Goal: Transaction & Acquisition: Subscribe to service/newsletter

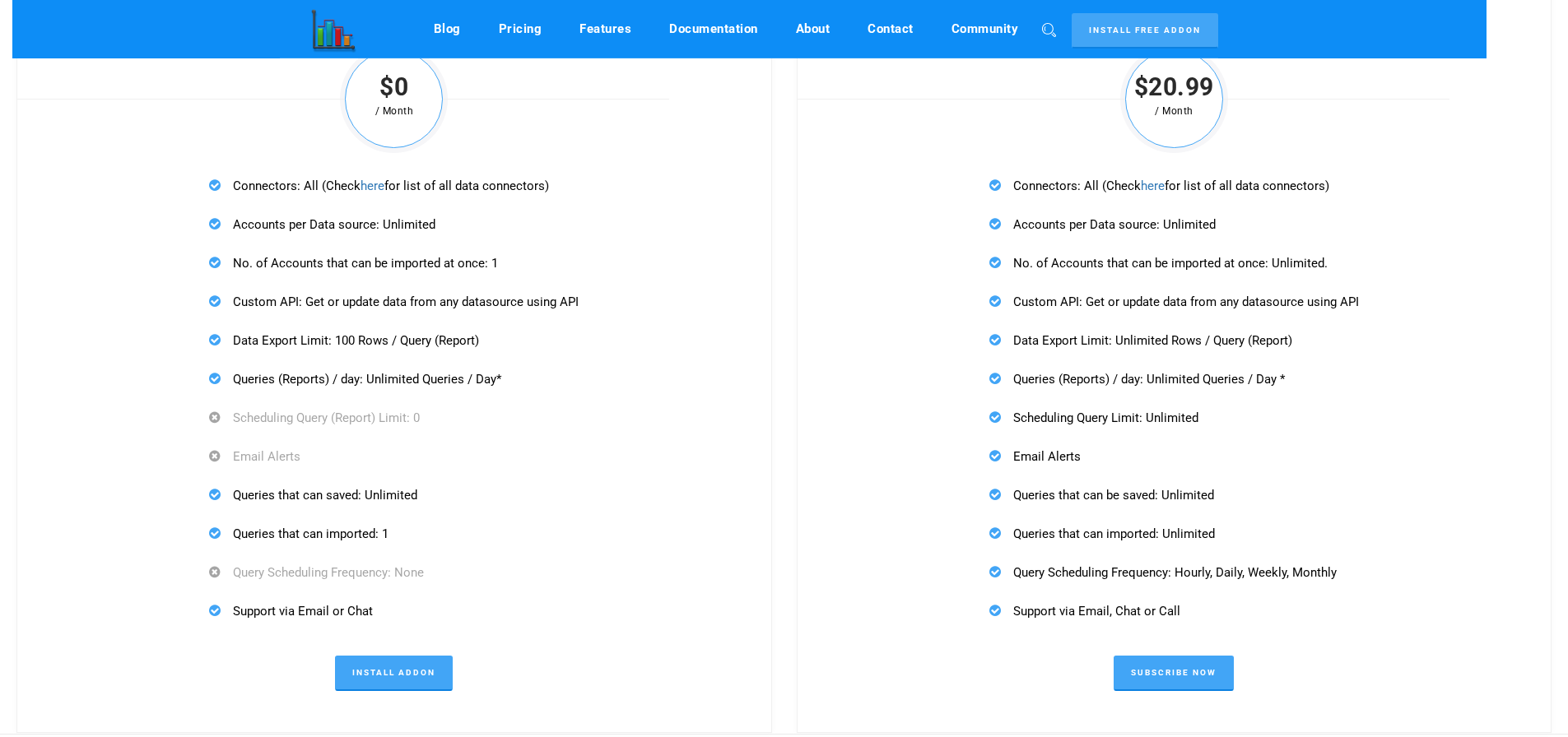
scroll to position [5077, 0]
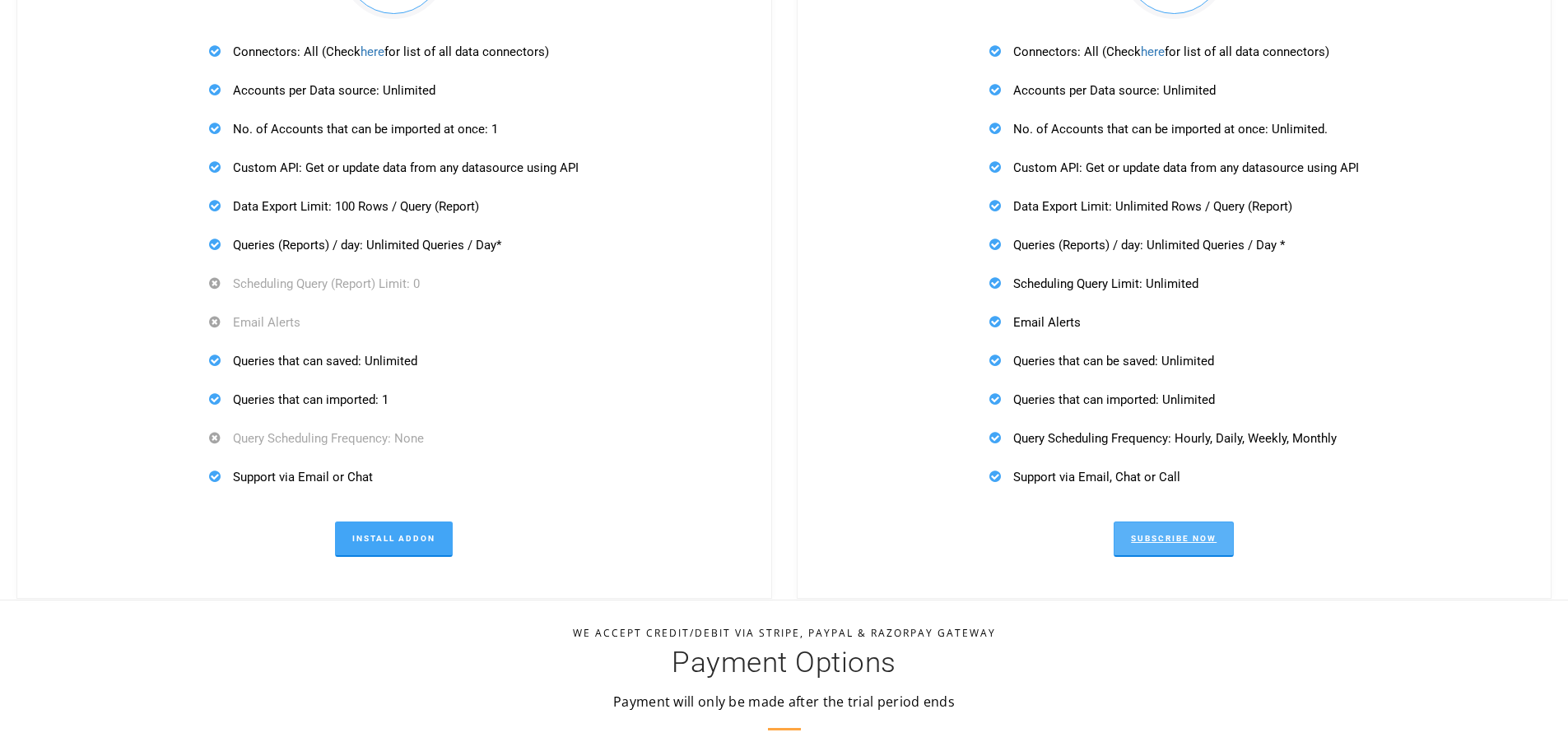
click at [1167, 547] on link "Subscribe Now" at bounding box center [1174, 540] width 121 height 36
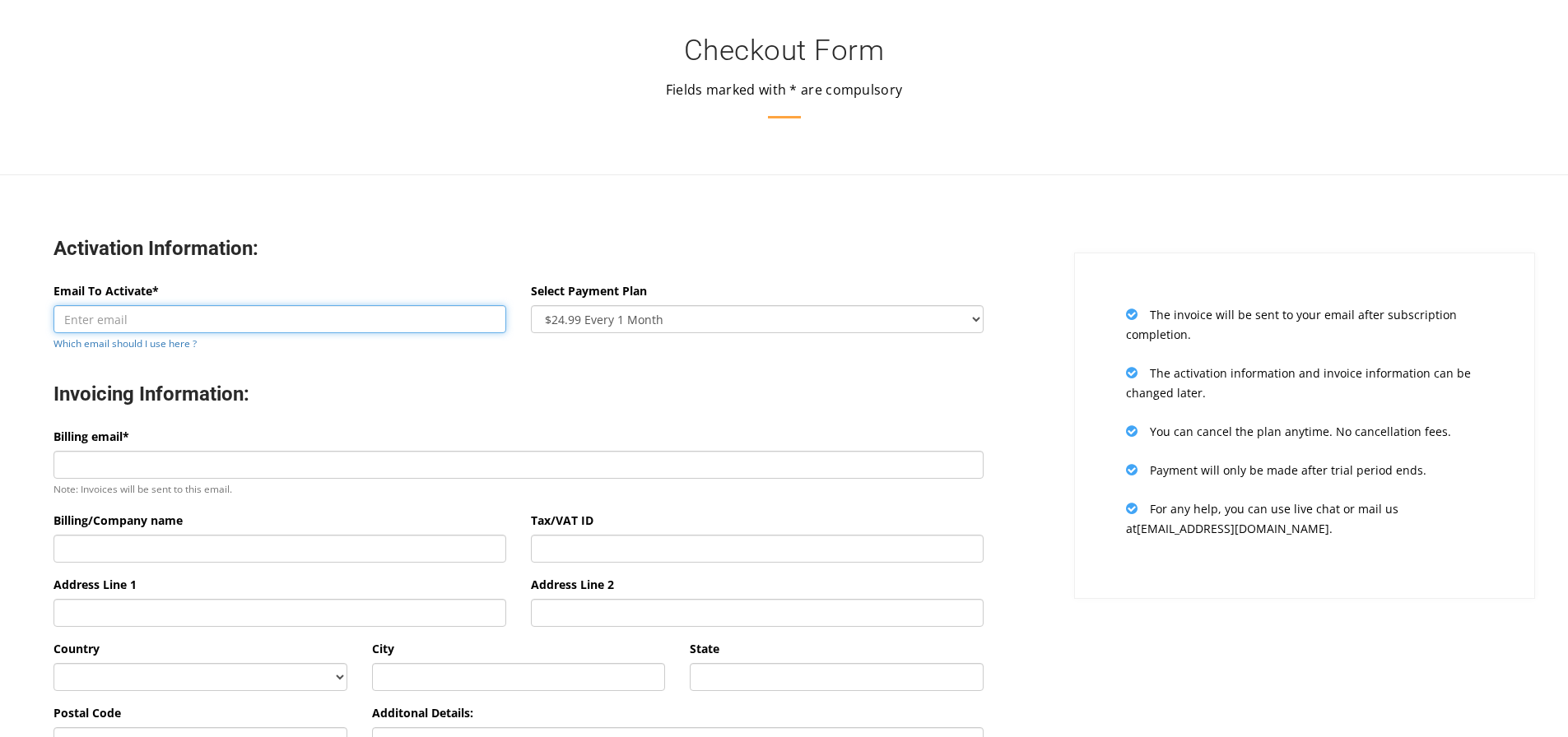
click at [125, 320] on input "Email To Activate*" at bounding box center [280, 320] width 452 height 28
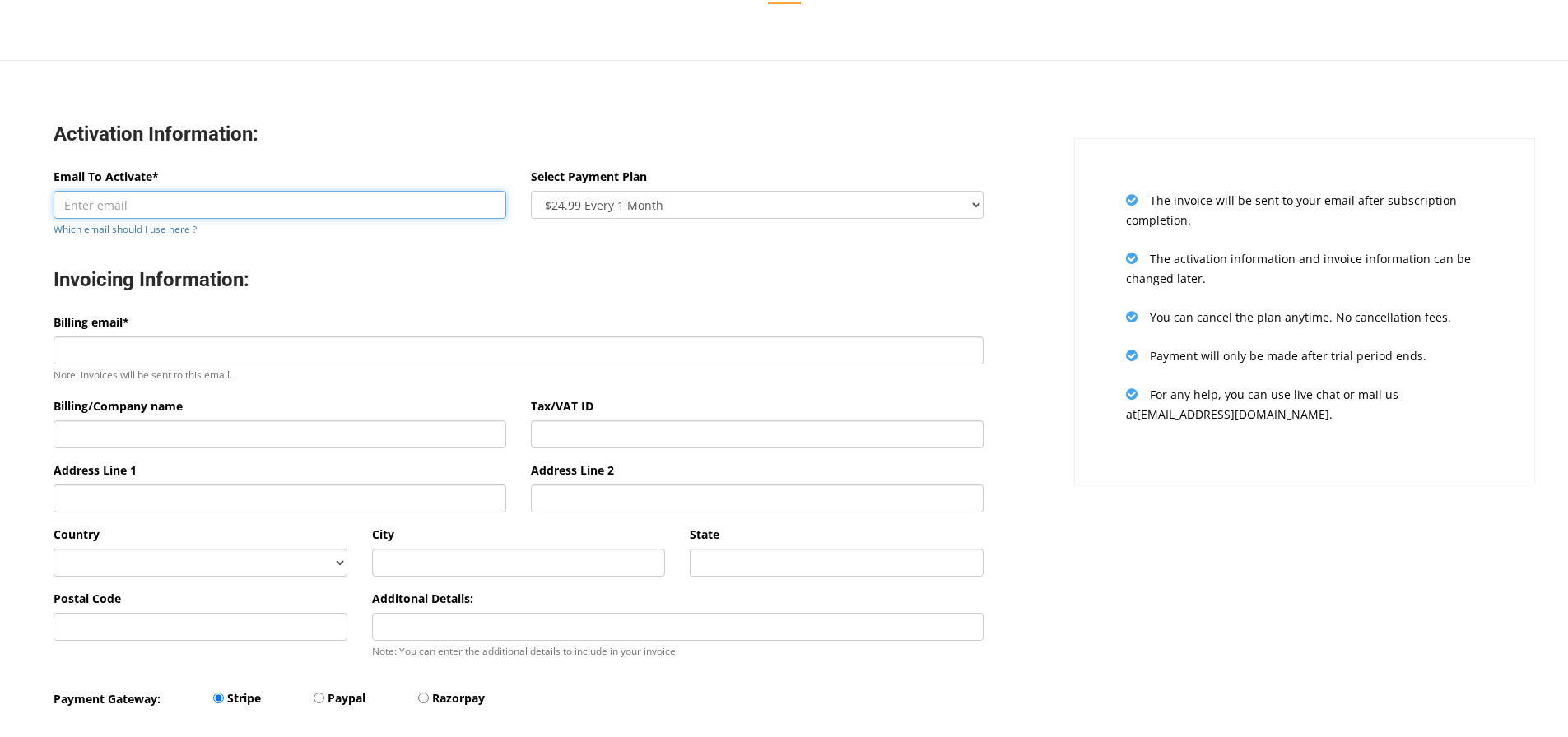
scroll to position [137, 0]
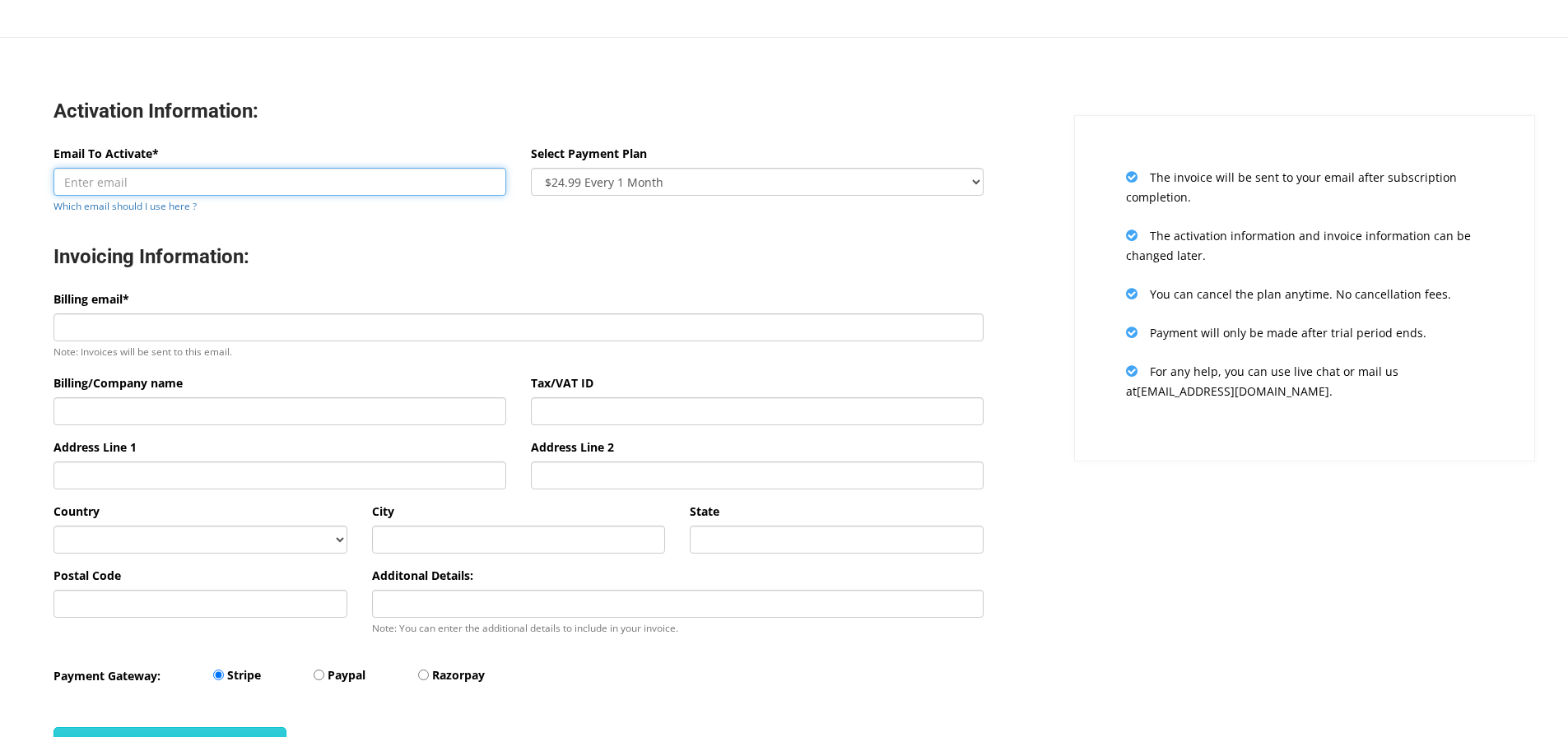
click at [122, 177] on input "Email To Activate*" at bounding box center [280, 182] width 452 height 28
paste input "zenworkinc@gmail.com"
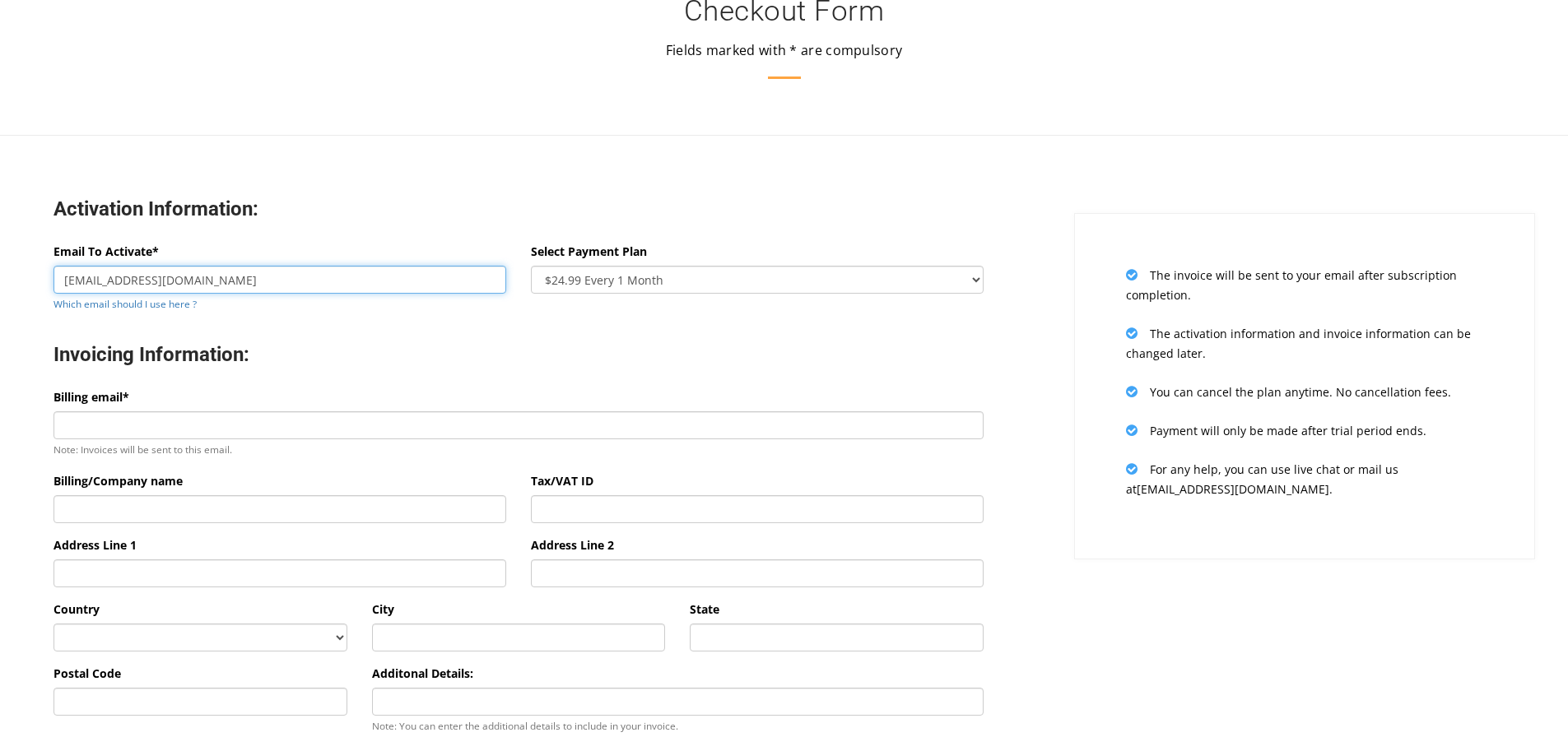
scroll to position [0, 0]
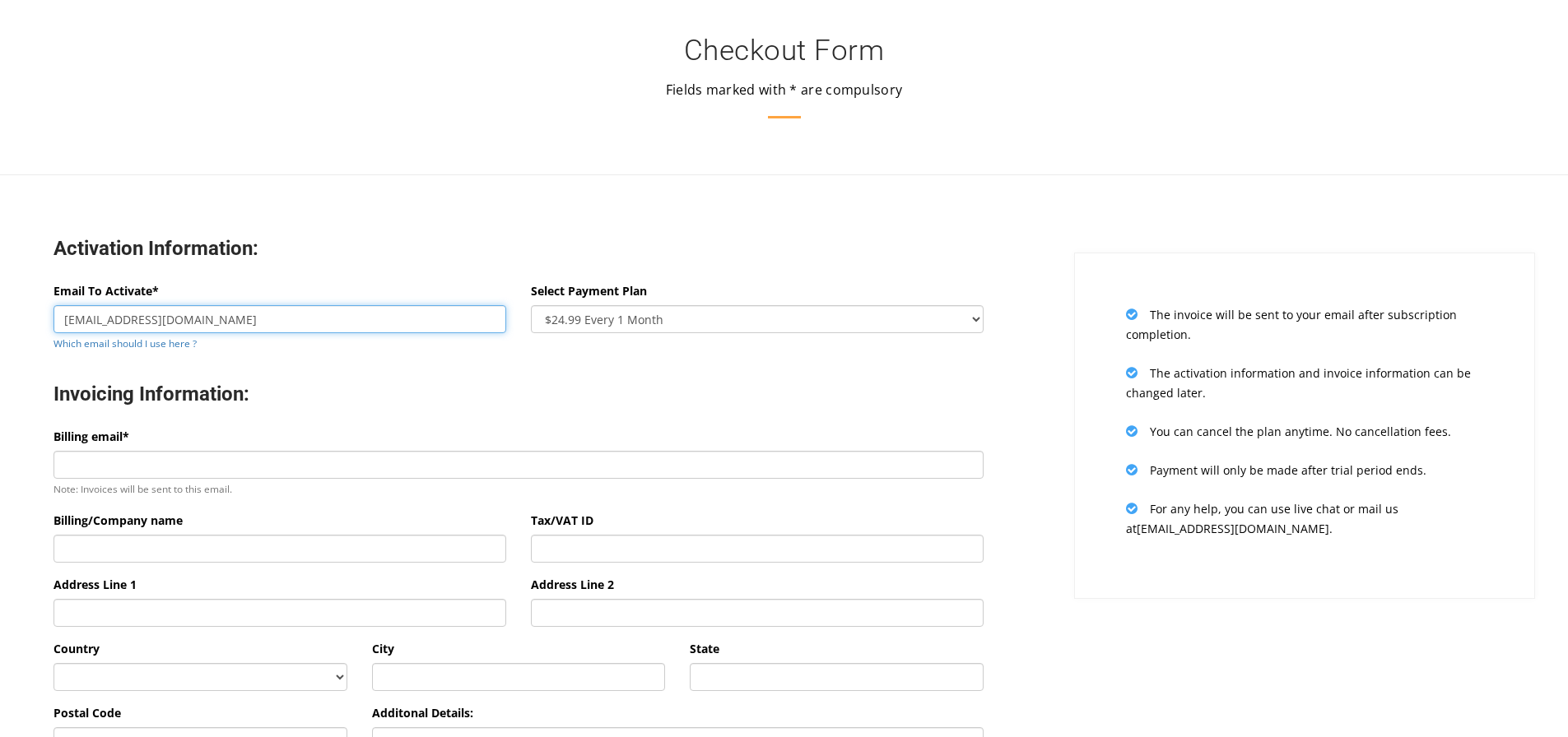
type input "zenworkinc@gmail.com"
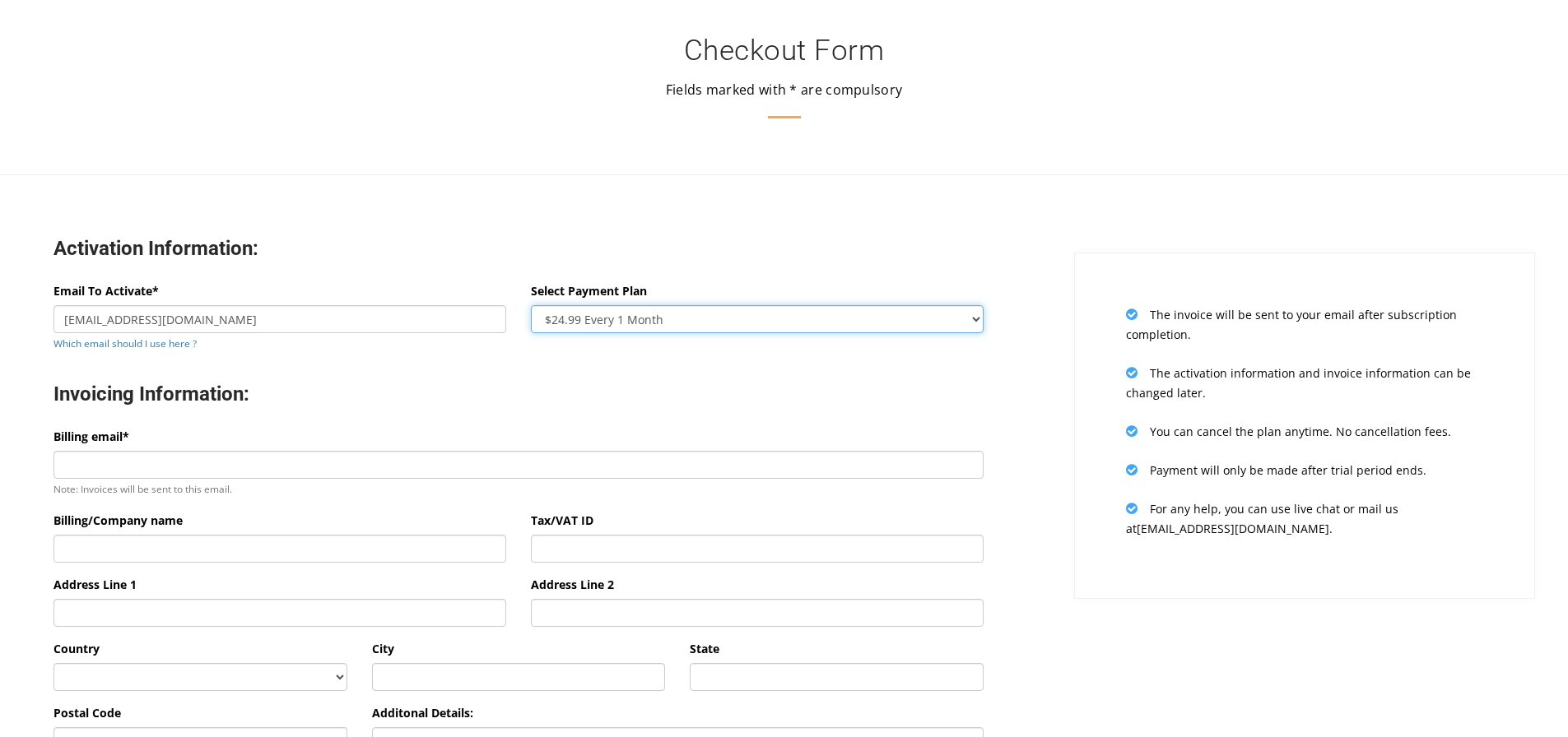
click at [771, 322] on select "$24.99 Every 1 Month $65.97 Every 3 Month ($21.99 / Month) $131.95 Every 6 Mont…" at bounding box center [757, 320] width 452 height 28
select select "oneyear"
click at [531, 306] on select "$24.99 Every 1 Month $65.97 Every 3 Month ($21.99 / Month) $131.95 Every 6 Mont…" at bounding box center [757, 320] width 452 height 28
click at [498, 246] on h3 "Activation Information:" at bounding box center [519, 249] width 930 height 26
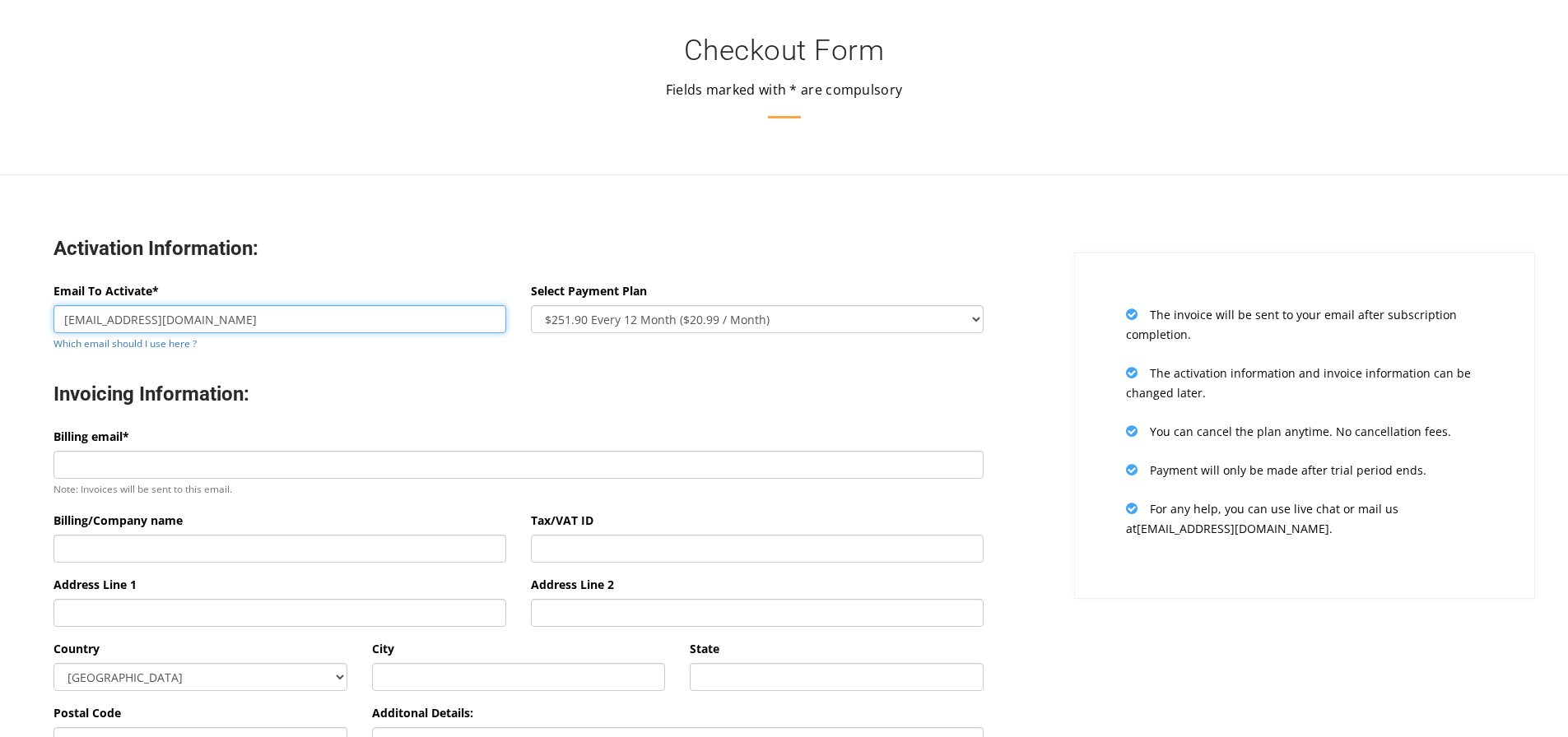
drag, startPoint x: 214, startPoint y: 324, endPoint x: 31, endPoint y: 317, distance: 183.1
click at [31, 317] on div "Activation Information: Email To Activate* zenworkinc@gmail.com Which email sho…" at bounding box center [519, 564] width 1062 height 721
click at [470, 383] on h3 "Invoicing Information:" at bounding box center [519, 394] width 930 height 26
drag, startPoint x: 65, startPoint y: 317, endPoint x: 238, endPoint y: 318, distance: 173.0
click at [238, 318] on input "zenworkinc@gmail.com" at bounding box center [280, 320] width 452 height 28
